Goal: Find specific page/section: Find specific page/section

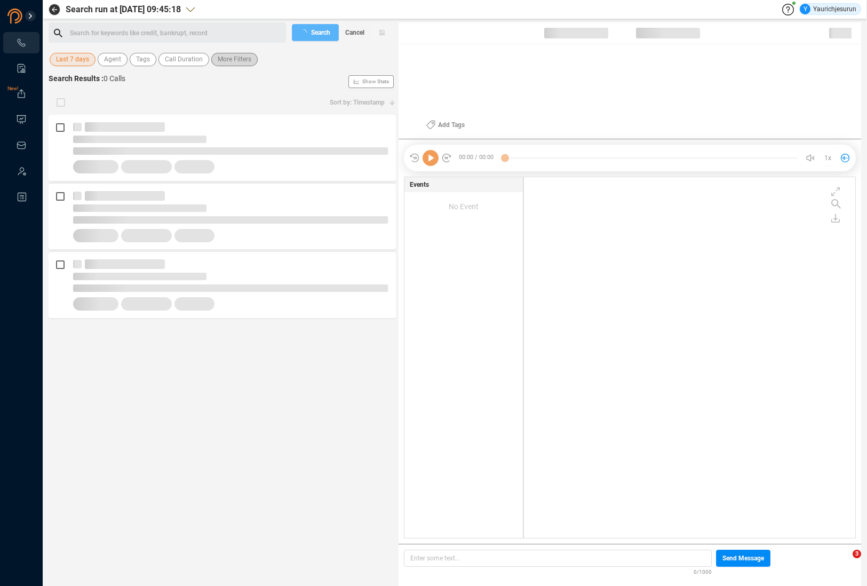
scroll to position [359, 326]
click at [75, 57] on span "Last 7 days" at bounding box center [72, 59] width 33 height 13
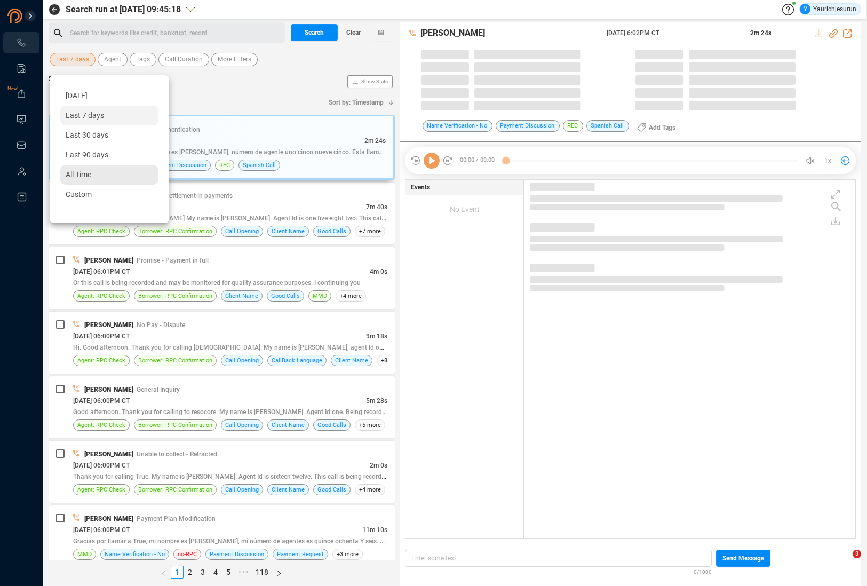
click at [85, 174] on span "All Time" at bounding box center [79, 174] width 26 height 9
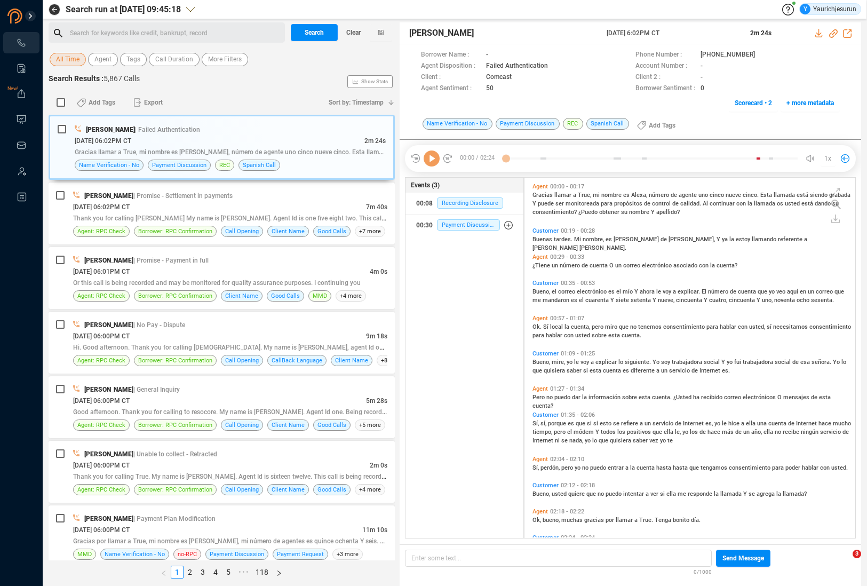
scroll to position [358, 325]
click at [208, 59] on span "More Filters" at bounding box center [225, 59] width 34 height 13
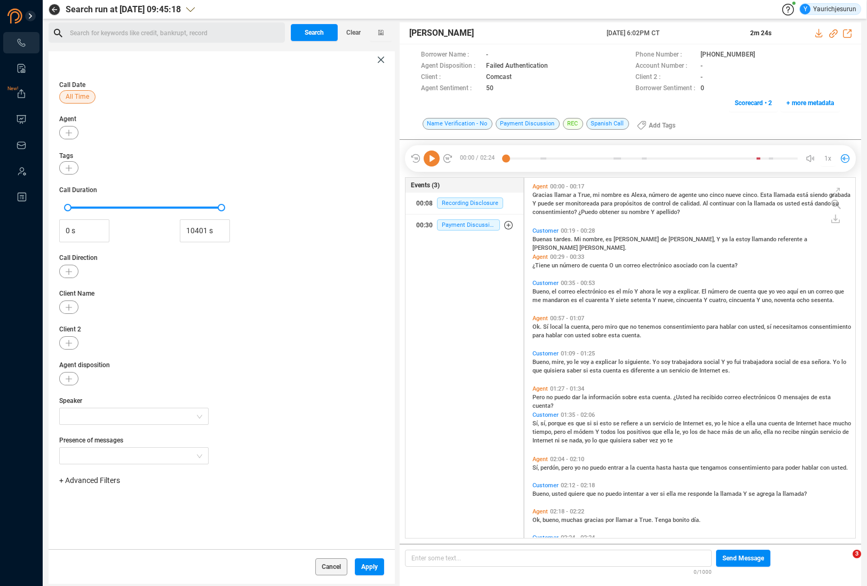
click at [109, 482] on span "+ Advanced Filters" at bounding box center [89, 480] width 61 height 9
click at [100, 442] on span "Phone Number" at bounding box center [95, 439] width 50 height 9
click at [172, 524] on div "Enter a comma separated list ﻿" at bounding box center [166, 514] width 203 height 23
click at [182, 517] on div "Enter a comma separated list ﻿" at bounding box center [166, 514] width 203 height 23
click at [370, 571] on span "Apply" at bounding box center [369, 566] width 17 height 17
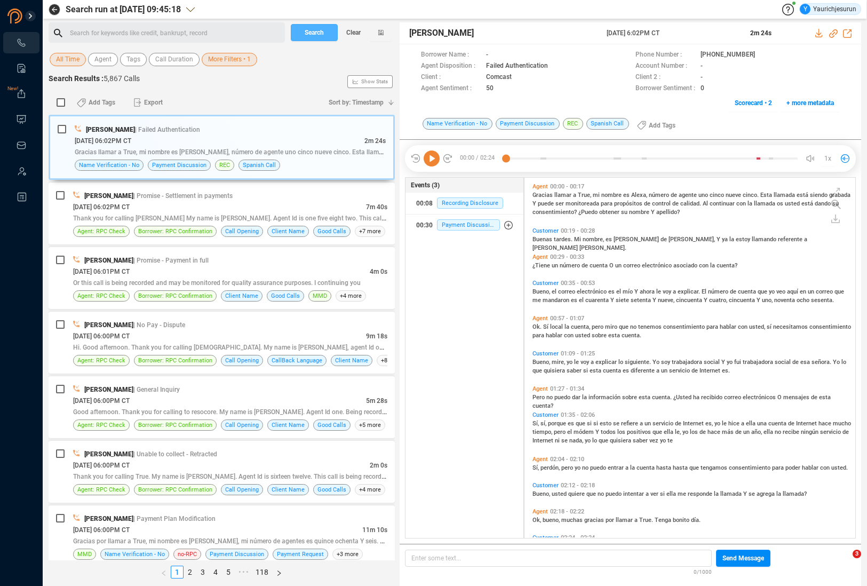
click at [315, 37] on span "Search" at bounding box center [314, 32] width 19 height 17
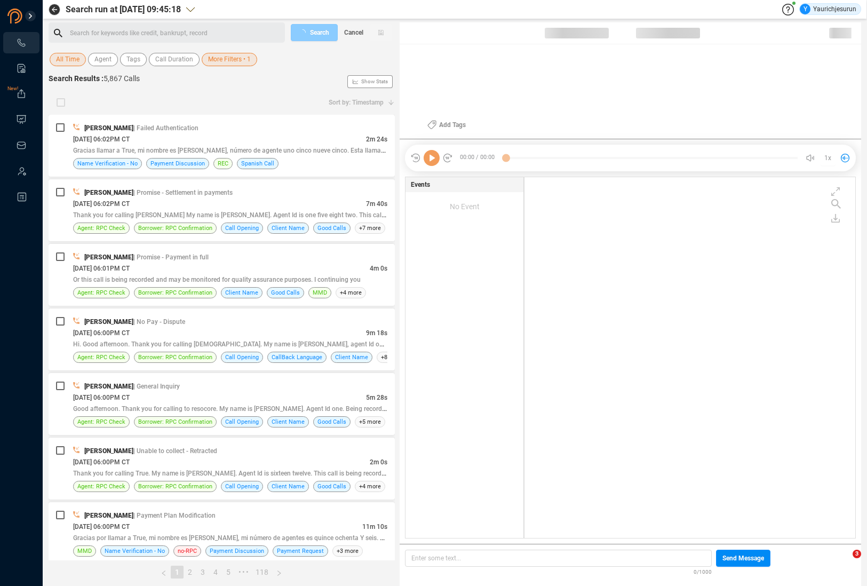
scroll to position [0, 0]
